Goal: Information Seeking & Learning: Learn about a topic

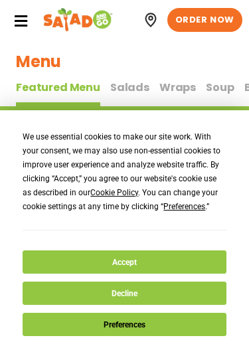
click at [49, 257] on button "Accept" at bounding box center [124, 262] width 203 height 23
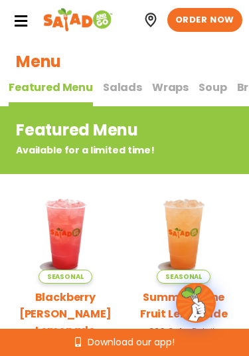
scroll to position [0, 9]
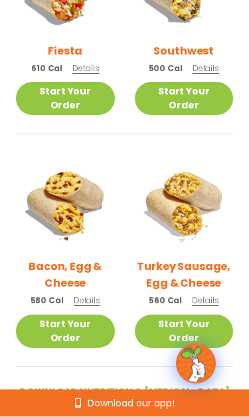
scroll to position [530, 0]
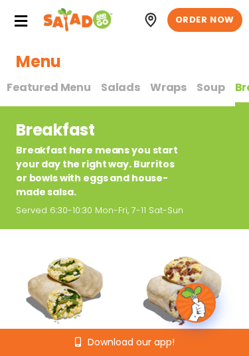
click at [198, 91] on span "Soup" at bounding box center [211, 87] width 28 height 15
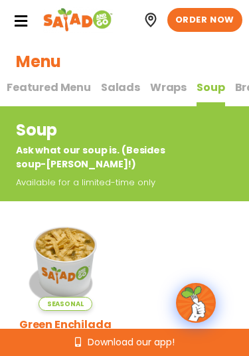
click at [160, 90] on span "Wraps" at bounding box center [168, 87] width 37 height 15
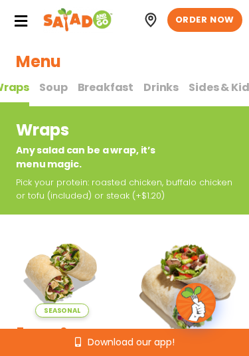
scroll to position [0, 166]
click at [197, 90] on span "Sides & Kids" at bounding box center [222, 87] width 66 height 15
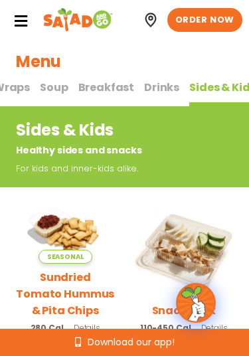
click at [146, 90] on span "Drinks" at bounding box center [161, 87] width 35 height 15
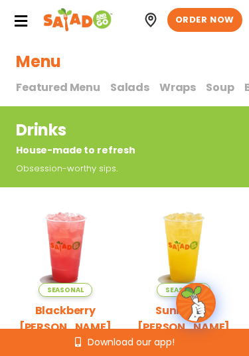
click at [61, 92] on span "Featured Menu" at bounding box center [58, 87] width 84 height 15
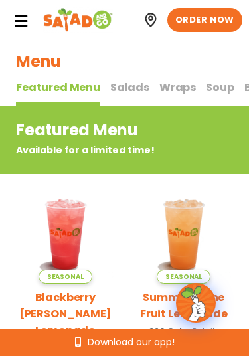
click at [121, 89] on span "Salads" at bounding box center [129, 87] width 39 height 15
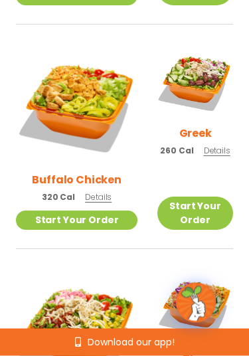
scroll to position [895, 0]
